Goal: Task Accomplishment & Management: Complete application form

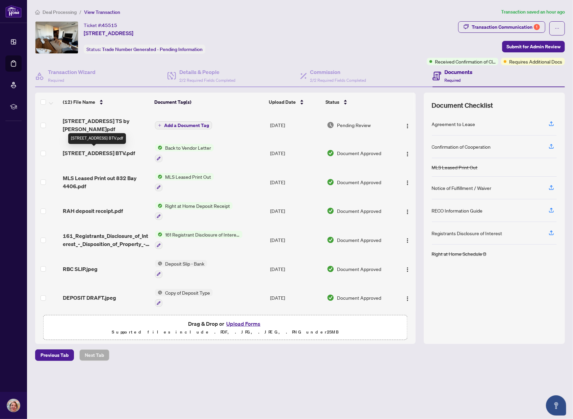
click at [110, 149] on span "[STREET_ADDRESS] BTV.pdf" at bounding box center [99, 153] width 72 height 8
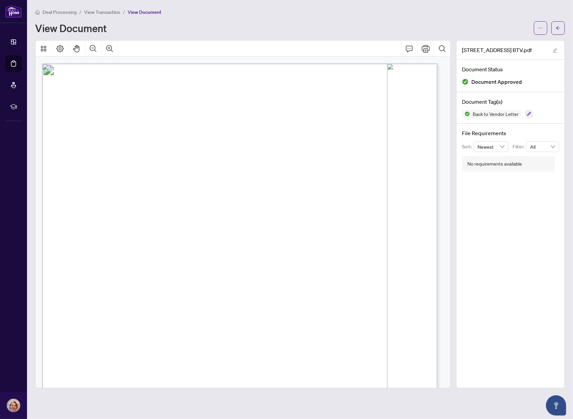
click at [106, 15] on li "View Transaction" at bounding box center [102, 12] width 36 height 8
click at [106, 13] on span "View Transaction" at bounding box center [102, 12] width 36 height 6
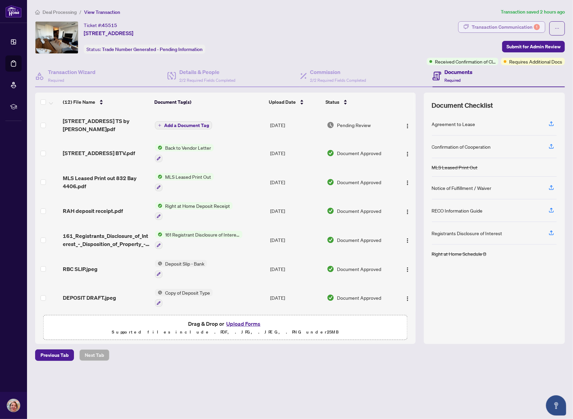
click at [486, 25] on div "Transaction Communication 1" at bounding box center [506, 27] width 68 height 11
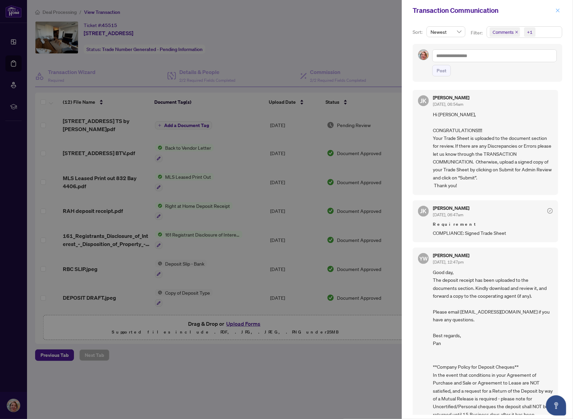
click at [557, 9] on icon "close" at bounding box center [558, 10] width 4 height 4
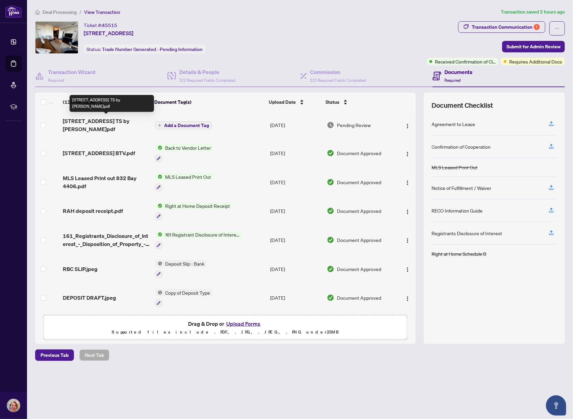
click at [111, 121] on span "[STREET_ADDRESS] TS by [PERSON_NAME]pdf" at bounding box center [106, 125] width 87 height 16
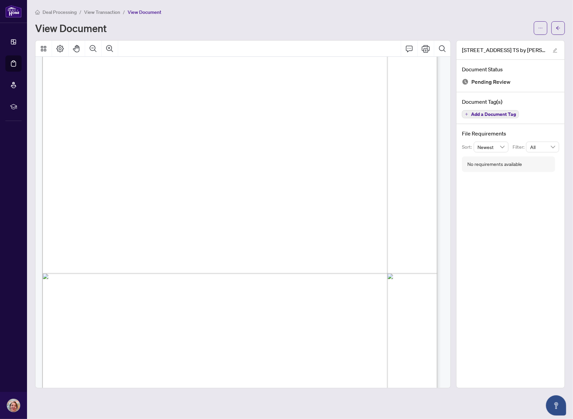
scroll to position [136, 0]
click at [540, 27] on icon "ellipsis" at bounding box center [540, 28] width 5 height 5
click at [516, 40] on span "Download" at bounding box center [516, 42] width 51 height 7
click at [97, 13] on span "View Transaction" at bounding box center [102, 12] width 36 height 6
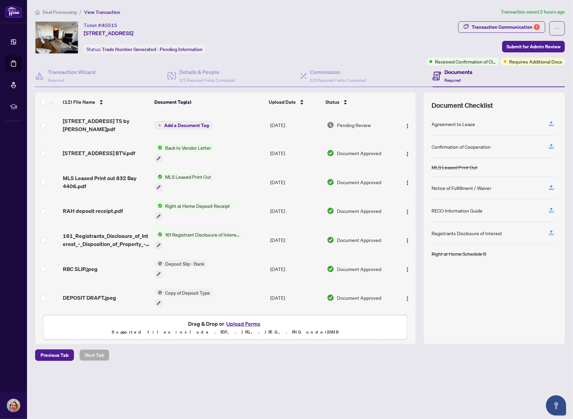
click at [233, 324] on button "Upload Forms" at bounding box center [243, 323] width 38 height 9
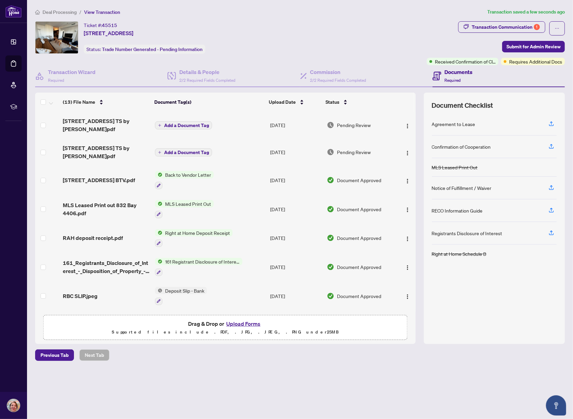
click at [182, 123] on span "Add a Document Tag" at bounding box center [186, 125] width 45 height 5
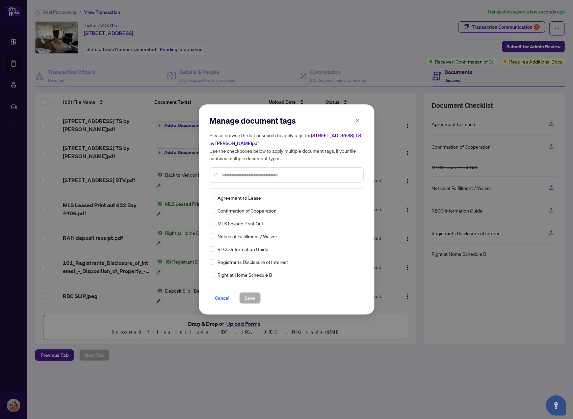
click at [228, 173] on input "text" at bounding box center [290, 174] width 136 height 7
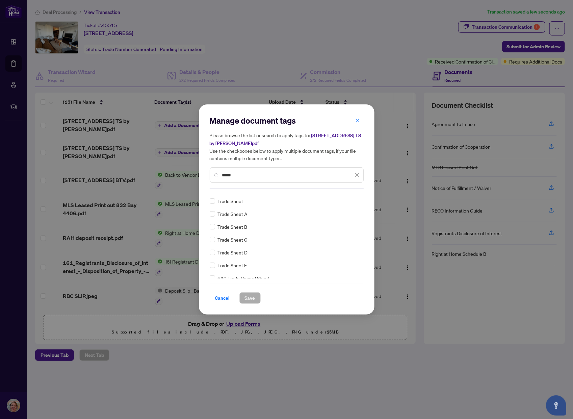
scroll to position [13, 0]
type input "*****"
click at [249, 295] on span "Save" at bounding box center [250, 298] width 10 height 11
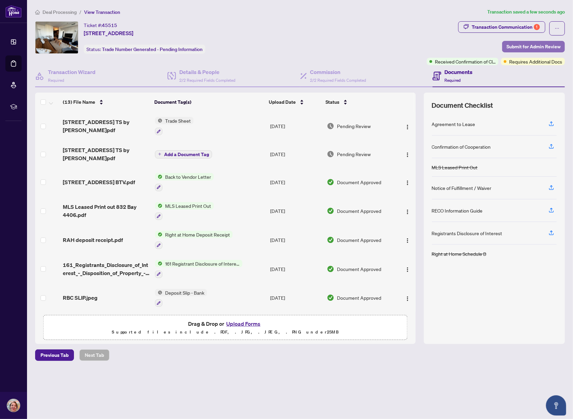
click at [510, 44] on span "Submit for Admin Review" at bounding box center [534, 46] width 54 height 11
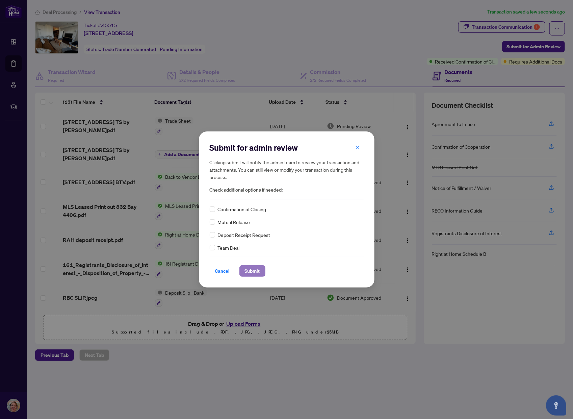
click at [256, 271] on span "Submit" at bounding box center [252, 270] width 15 height 11
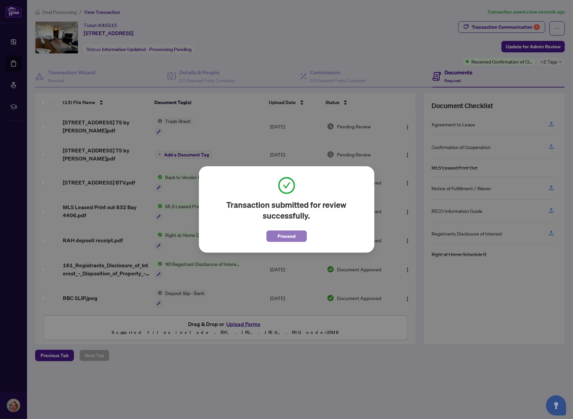
click at [289, 234] on span "Proceed" at bounding box center [287, 236] width 18 height 11
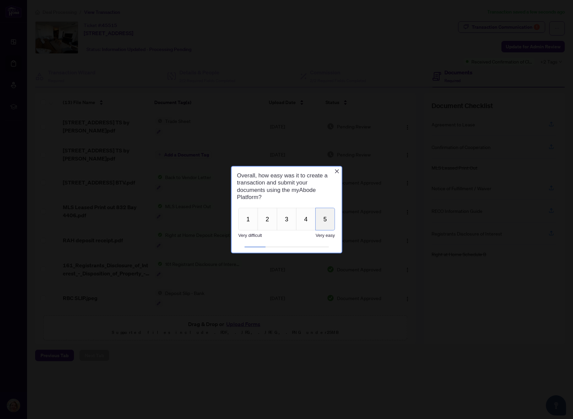
click at [323, 217] on button "5" at bounding box center [325, 218] width 20 height 23
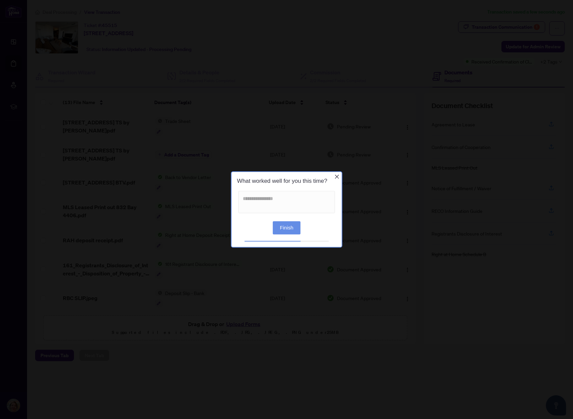
click at [277, 224] on button "Finish" at bounding box center [287, 227] width 28 height 13
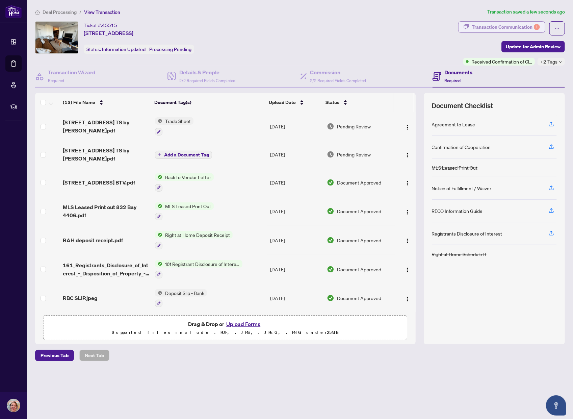
click at [480, 27] on div "Transaction Communication 1" at bounding box center [506, 27] width 68 height 11
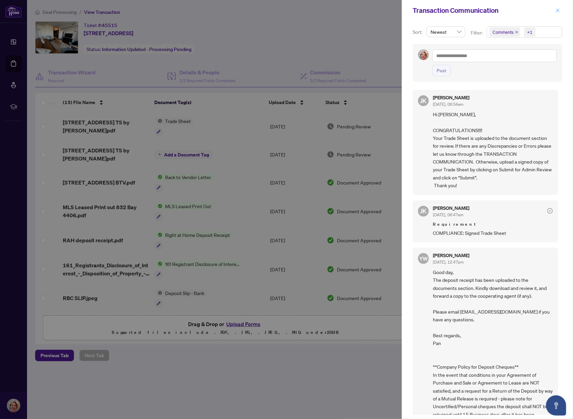
click at [560, 10] on icon "close" at bounding box center [558, 10] width 5 height 5
